Goal: Use online tool/utility: Utilize a website feature to perform a specific function

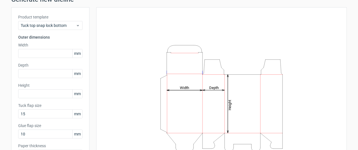
scroll to position [27, 0]
click at [26, 53] on input "text" at bounding box center [50, 53] width 64 height 9
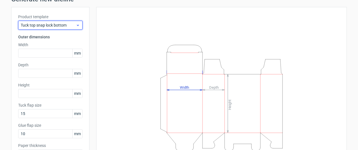
click at [76, 24] on icon at bounding box center [78, 25] width 4 height 4
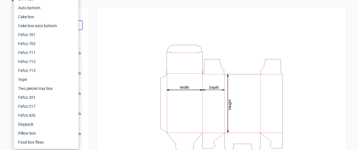
click at [90, 44] on div "Height Depth Width" at bounding box center [218, 97] width 257 height 181
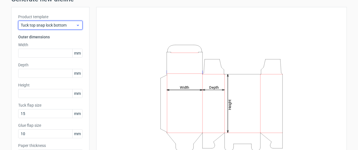
click at [77, 24] on icon at bounding box center [78, 25] width 4 height 4
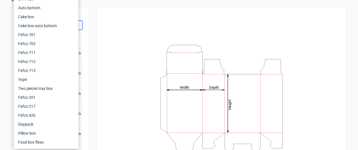
click at [83, 27] on div "Product template Tuck top snap lock bottom Outer dimensions Width mm Depth mm H…" at bounding box center [50, 88] width 78 height 163
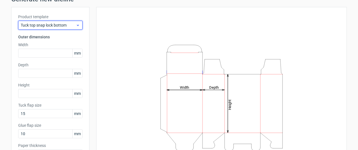
click at [70, 24] on span "Tuck top snap lock bottom" at bounding box center [48, 25] width 55 height 6
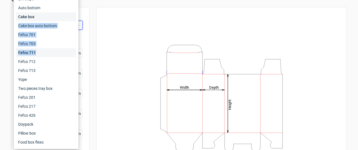
drag, startPoint x: 57, startPoint y: 20, endPoint x: 58, endPoint y: 50, distance: 29.7
click at [58, 50] on div "Fefco 427 Reverse tuck end Tuck top snap lock bottom Sleeve Rigid box Double si…" at bounding box center [46, 39] width 60 height 215
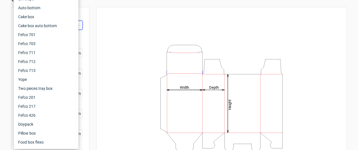
click at [81, 45] on div "Product template Tuck top snap lock bottom Outer dimensions Width mm Depth mm H…" at bounding box center [50, 88] width 78 height 163
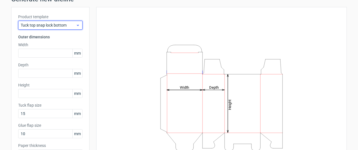
click at [74, 26] on span "Tuck top snap lock bottom" at bounding box center [48, 25] width 55 height 6
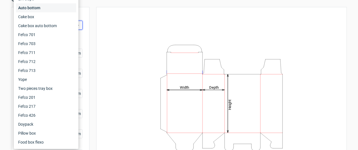
click at [37, 8] on div "Auto bottom" at bounding box center [46, 7] width 60 height 9
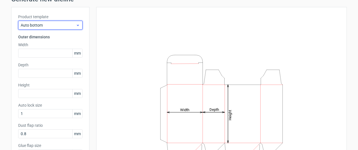
click at [68, 24] on span "Auto bottom" at bounding box center [48, 25] width 55 height 6
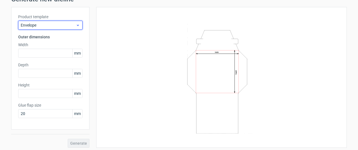
click at [77, 25] on use at bounding box center [78, 25] width 2 height 1
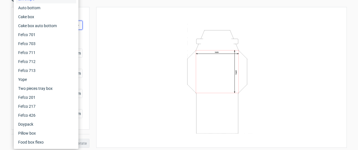
click at [92, 25] on div "Width Height" at bounding box center [218, 77] width 257 height 141
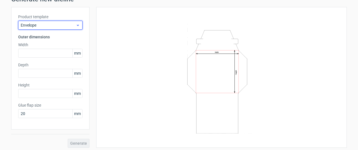
click at [77, 23] on icon at bounding box center [78, 25] width 4 height 4
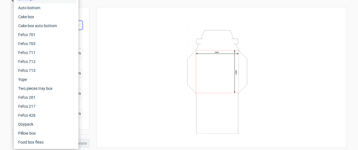
click at [87, 24] on div "Product template Envelope Outer dimensions Width mm Depth mm Height mm Glue fla…" at bounding box center [50, 68] width 78 height 123
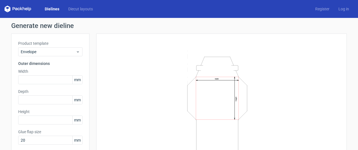
scroll to position [1, 0]
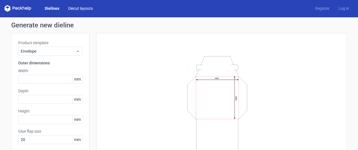
click at [77, 10] on link "Diecut layouts" at bounding box center [81, 9] width 34 height 6
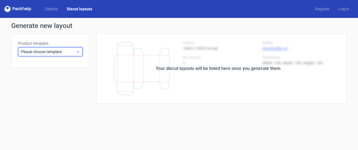
click at [79, 51] on icon at bounding box center [78, 52] width 4 height 4
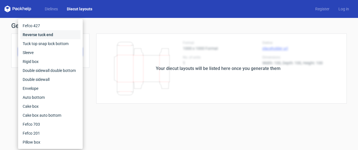
click at [53, 35] on div "Reverse tuck end" at bounding box center [50, 34] width 60 height 9
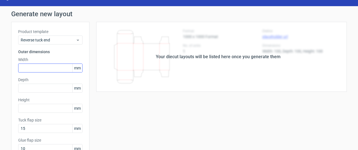
scroll to position [11, 0]
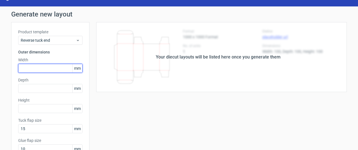
click at [55, 69] on input "text" at bounding box center [50, 68] width 64 height 9
type input "34"
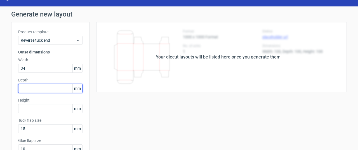
click at [37, 89] on input "text" at bounding box center [50, 88] width 64 height 9
type input "3"
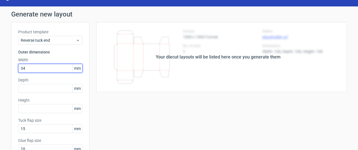
click at [42, 70] on input "34" at bounding box center [50, 68] width 64 height 9
drag, startPoint x: 37, startPoint y: 69, endPoint x: 10, endPoint y: 67, distance: 26.9
click at [11, 67] on div "Product template Reverse tuck end Outer dimensions Width 34 mm Depth mm Height …" at bounding box center [50, 116] width 78 height 189
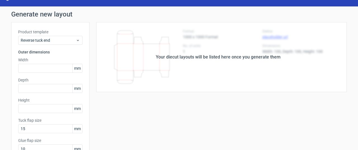
click at [225, 51] on div "Your diecut layouts will be listed here once you generate them" at bounding box center [218, 57] width 257 height 70
click at [224, 52] on div "Your diecut layouts will be listed here once you generate them" at bounding box center [218, 57] width 257 height 70
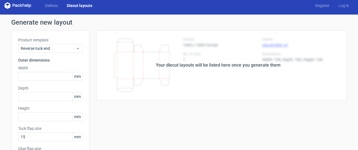
scroll to position [4, 0]
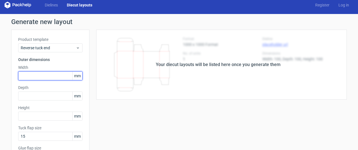
click at [50, 77] on input "text" at bounding box center [50, 75] width 64 height 9
type input "34"
drag, startPoint x: 44, startPoint y: 74, endPoint x: 0, endPoint y: 74, distance: 43.9
click at [39, 79] on input "text" at bounding box center [50, 75] width 64 height 9
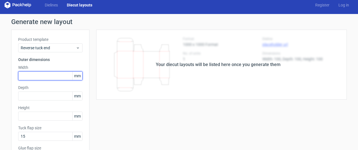
paste input "345"
type input "345"
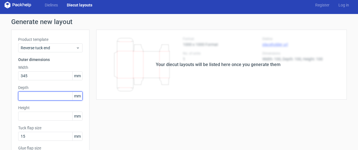
click at [32, 100] on input "text" at bounding box center [50, 95] width 64 height 9
paste input "345"
type input "345"
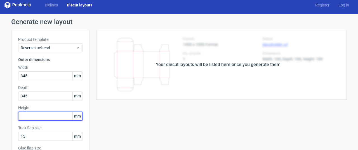
click at [33, 115] on input "text" at bounding box center [50, 116] width 64 height 9
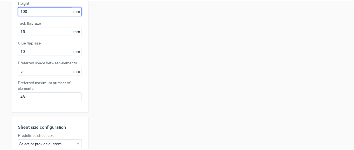
scroll to position [191, 0]
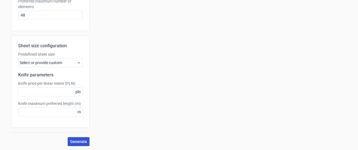
type input "100"
click at [70, 140] on span "Generate" at bounding box center [78, 142] width 17 height 4
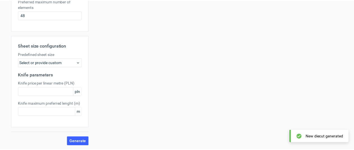
scroll to position [0, 0]
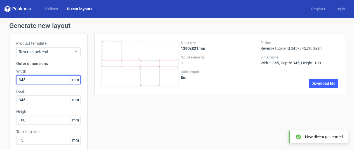
click at [29, 79] on input "345" at bounding box center [48, 79] width 64 height 9
type input "34"
